Goal: Transaction & Acquisition: Purchase product/service

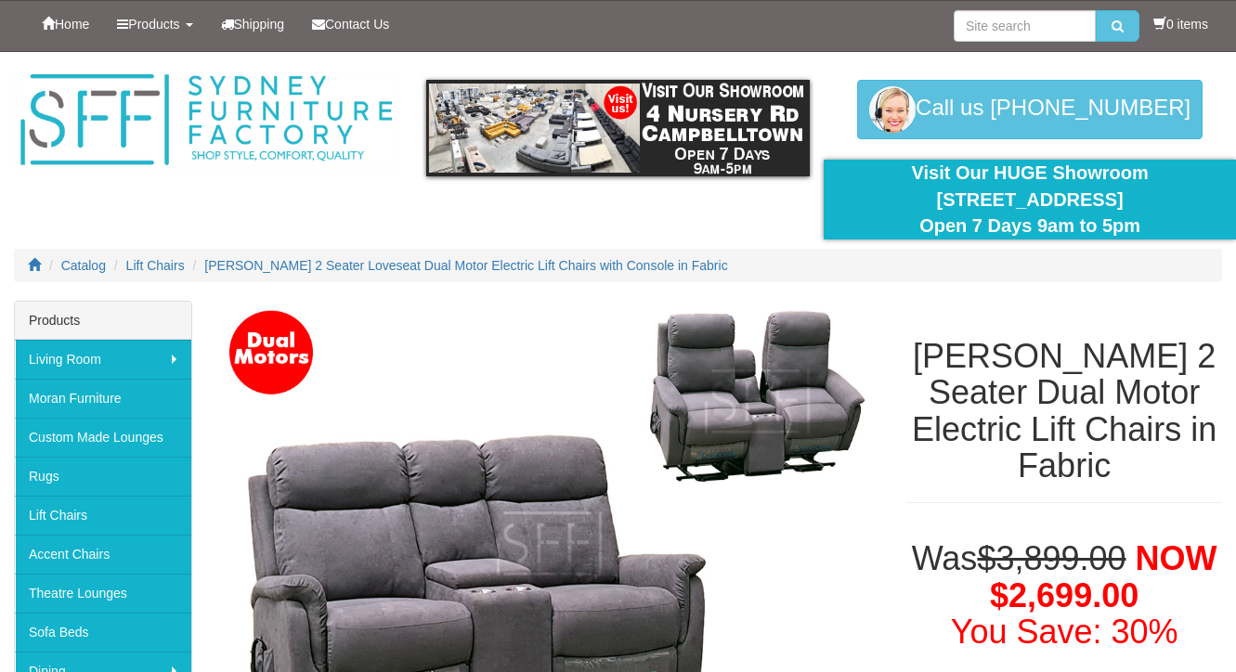
scroll to position [261, 0]
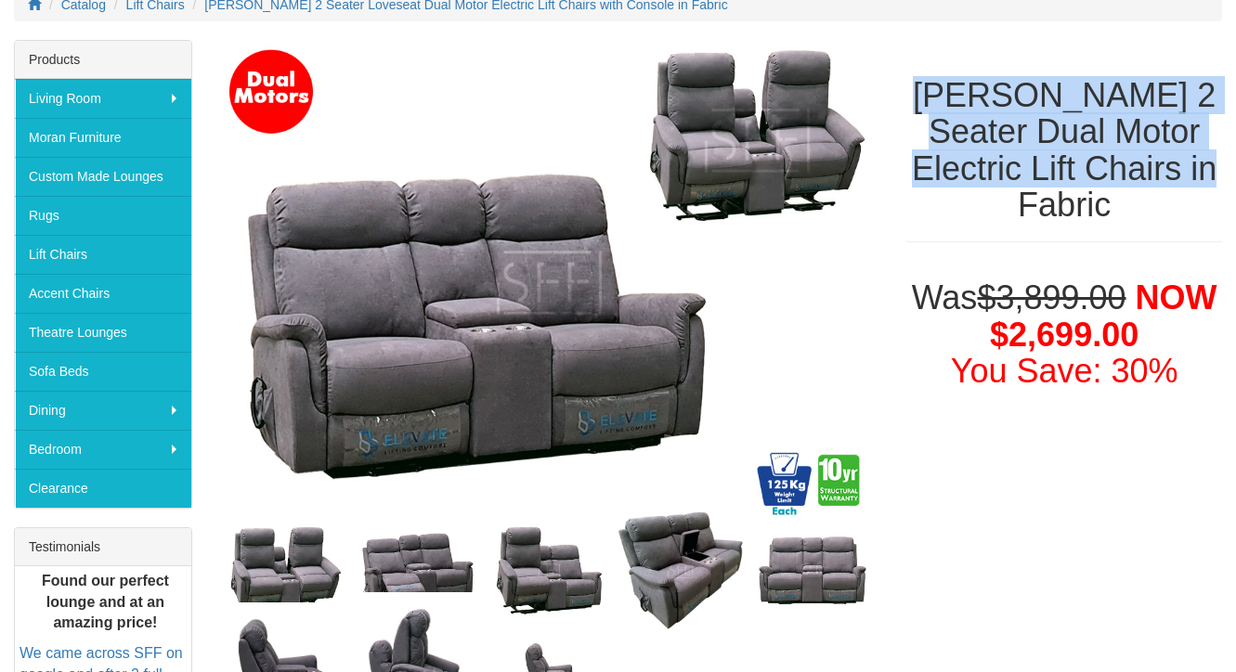
drag, startPoint x: 935, startPoint y: 94, endPoint x: 1206, endPoint y: 210, distance: 295.0
click at [1206, 210] on div "[PERSON_NAME] 2 Seater Dual Motor Electric Lift Chairs in Fabric" at bounding box center [1065, 150] width 344 height 221
copy h1 "[PERSON_NAME] 2 Seater Dual Motor Electric Lift Chairs in Fabric"
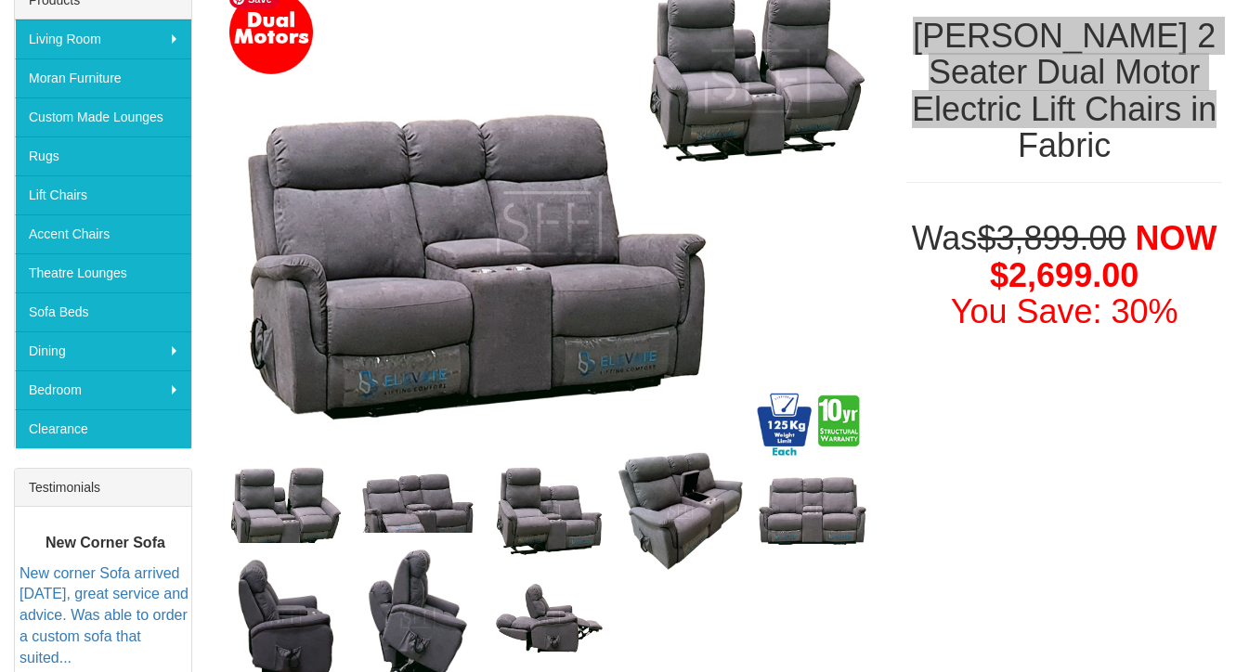
scroll to position [342, 0]
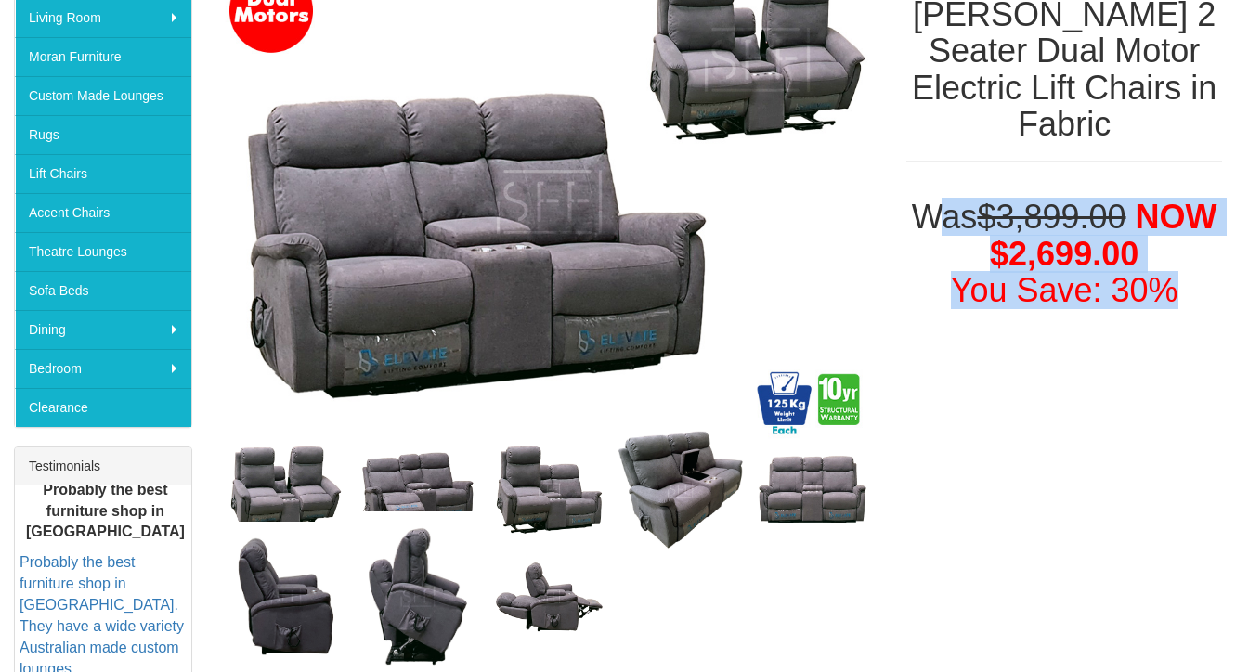
drag, startPoint x: 979, startPoint y: 175, endPoint x: 1166, endPoint y: 251, distance: 202.5
click at [1166, 251] on h1 "Was $3,899.00 NOW $2,699.00 You Save: 30%" at bounding box center [1064, 254] width 316 height 111
click at [1166, 271] on font "You Save: 30%" at bounding box center [1065, 290] width 228 height 38
drag, startPoint x: 1166, startPoint y: 251, endPoint x: 927, endPoint y: 174, distance: 251.7
click at [927, 199] on h1 "Was $3,899.00 NOW $2,699.00 You Save: 30%" at bounding box center [1064, 254] width 316 height 111
